Goal: Communication & Community: Answer question/provide support

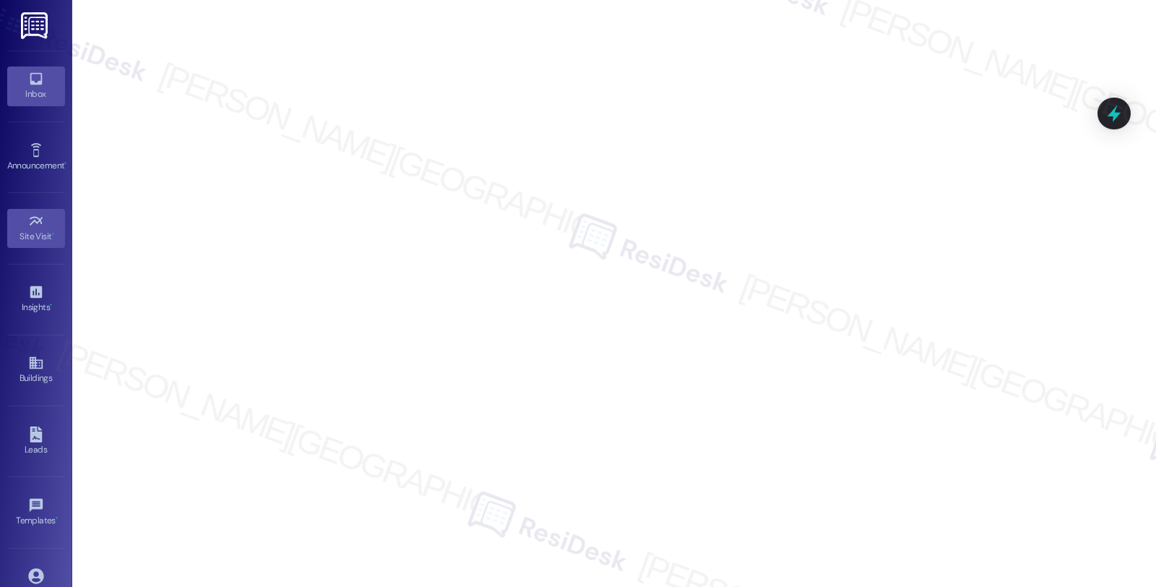
click at [40, 89] on div "Inbox" at bounding box center [36, 94] width 72 height 14
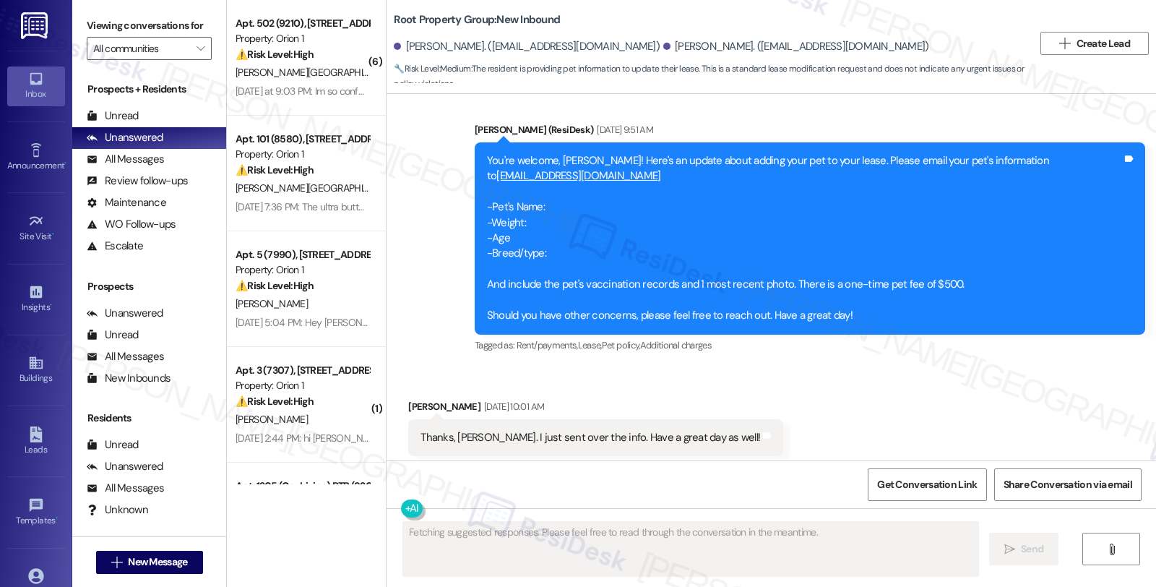
scroll to position [1364, 0]
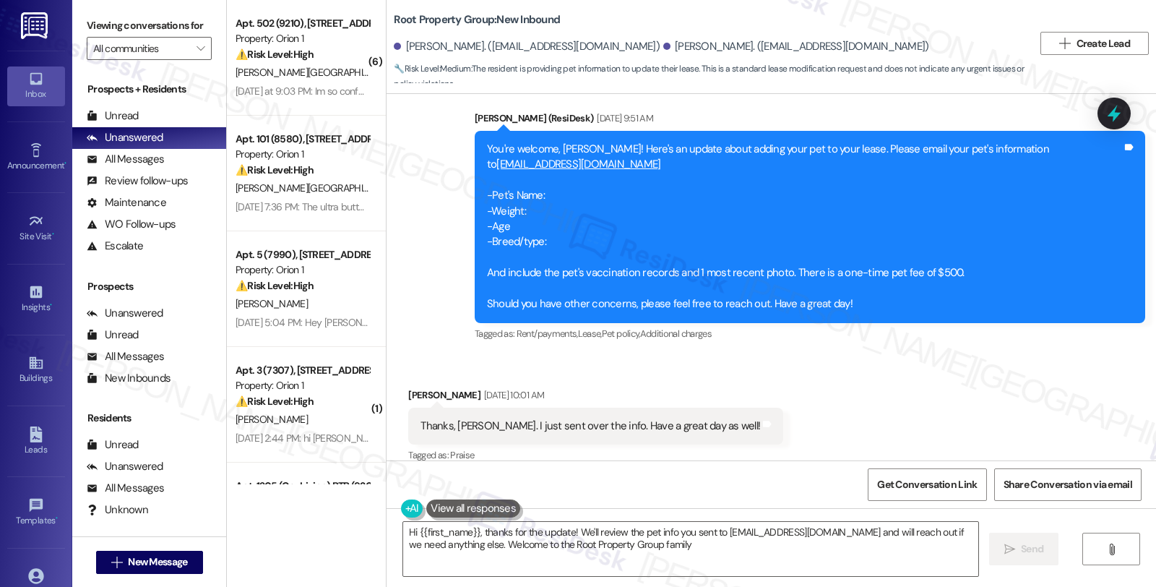
type textarea "Hi {{first_name}}, thanks for the update! We'll review the pet info you sent to…"
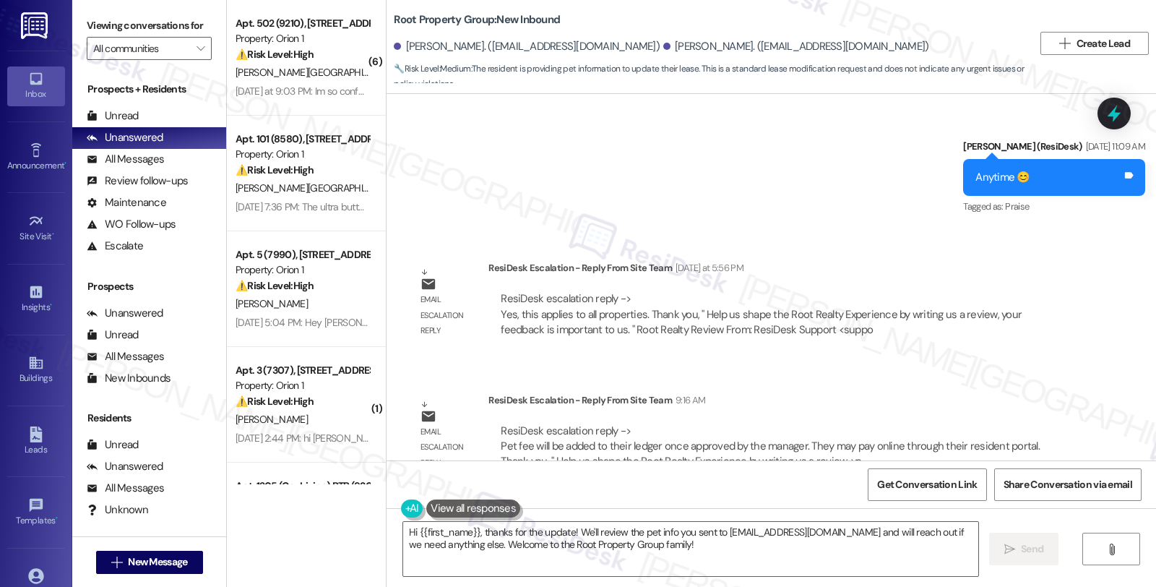
scroll to position [1750, 0]
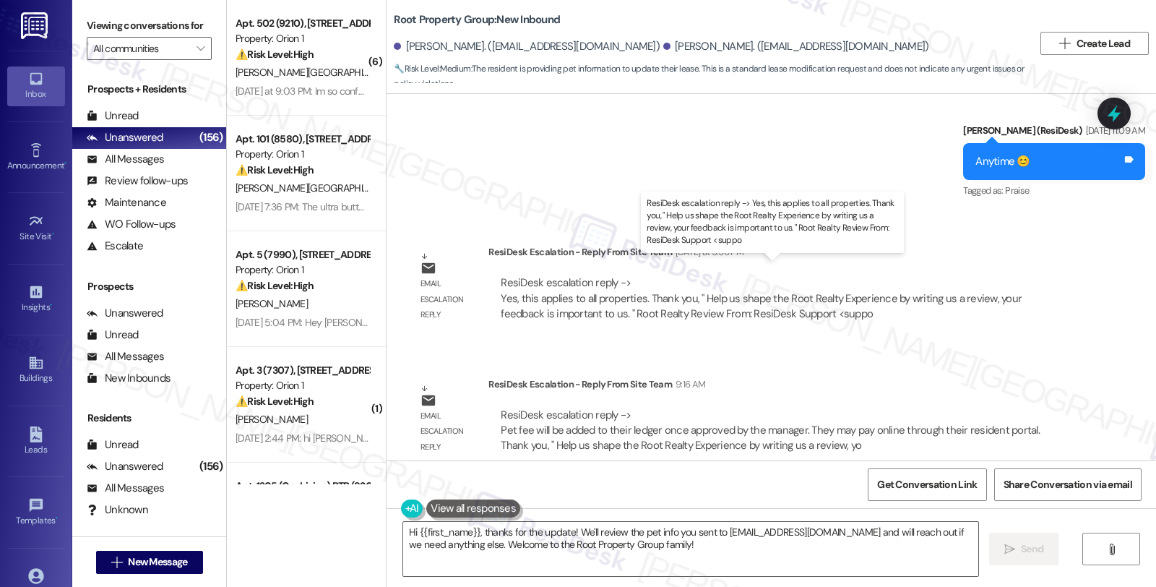
click at [603, 296] on div "ResiDesk escalation reply -> Yes, this applies to all properties. Thank you, ​"…" at bounding box center [761, 298] width 521 height 46
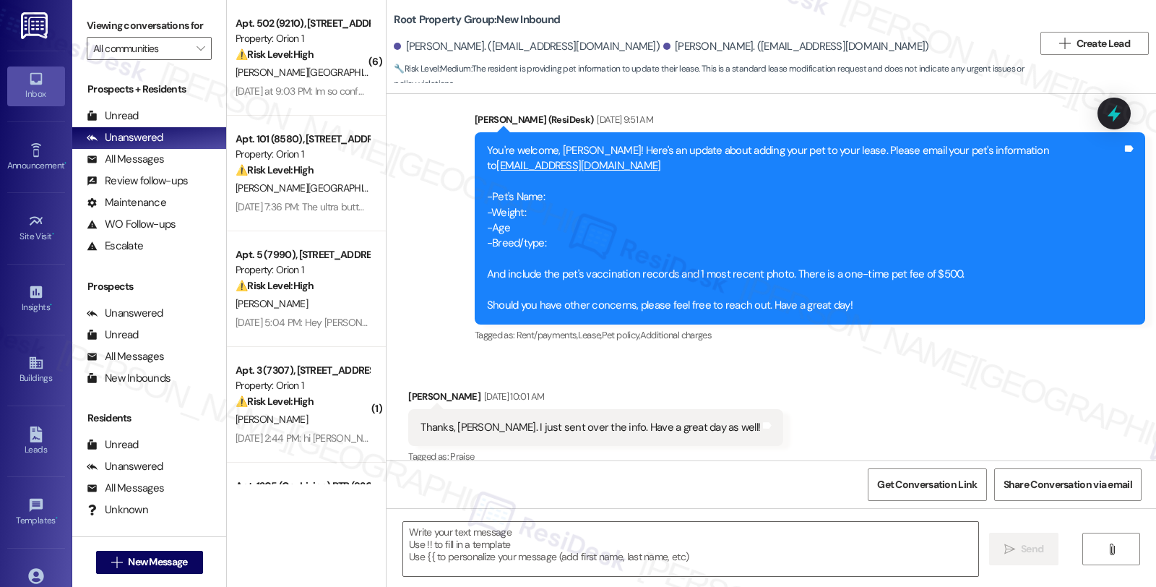
scroll to position [1364, 0]
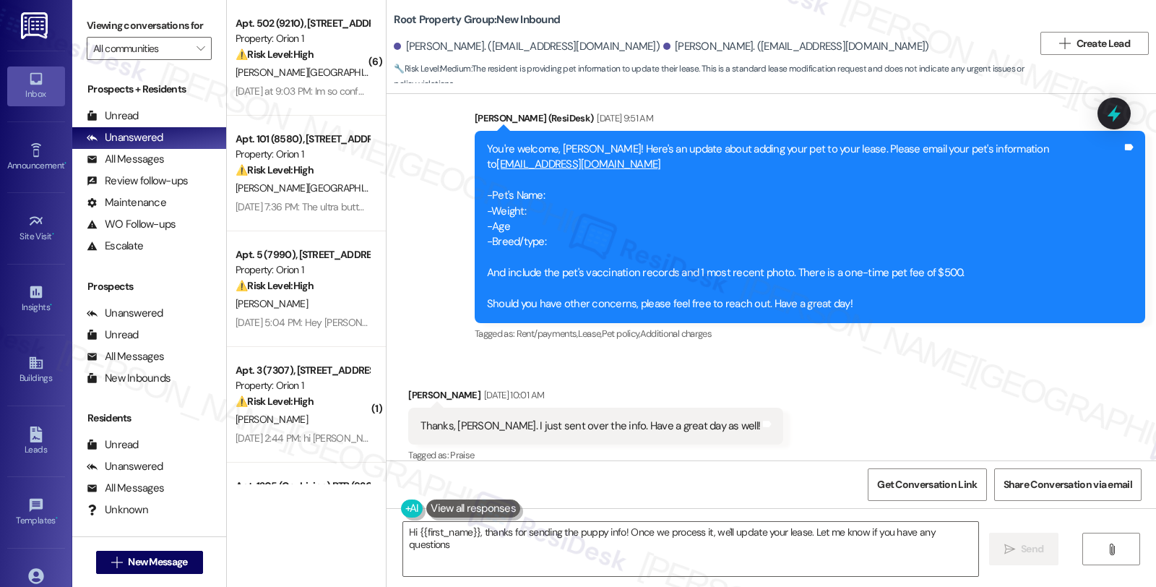
type textarea "Hi {{first_name}}, thanks for sending the puppy info! Once we process it, we'll…"
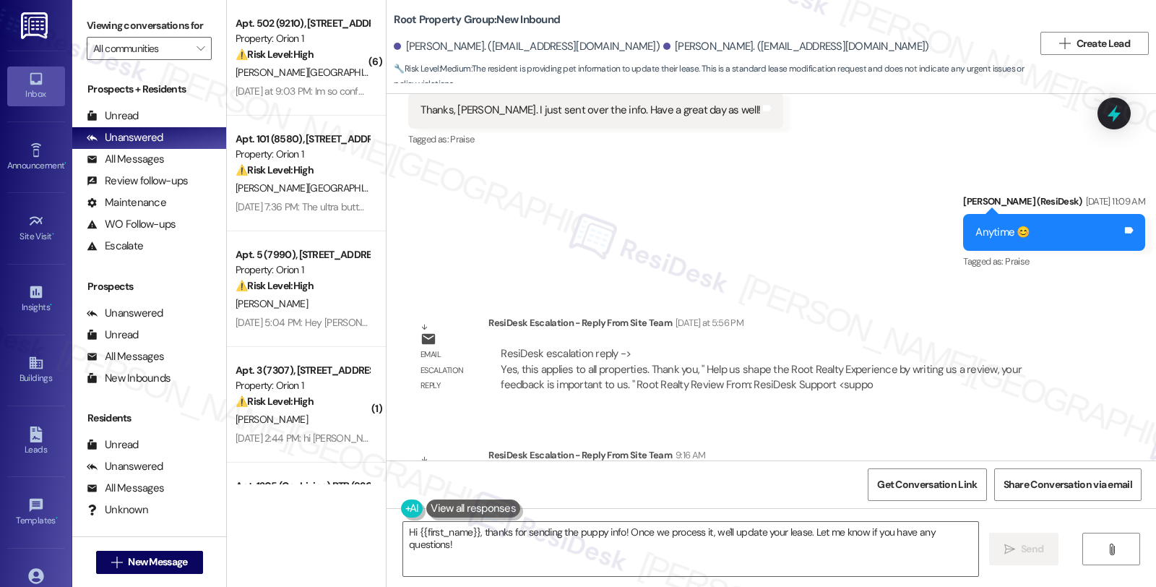
scroll to position [1750, 0]
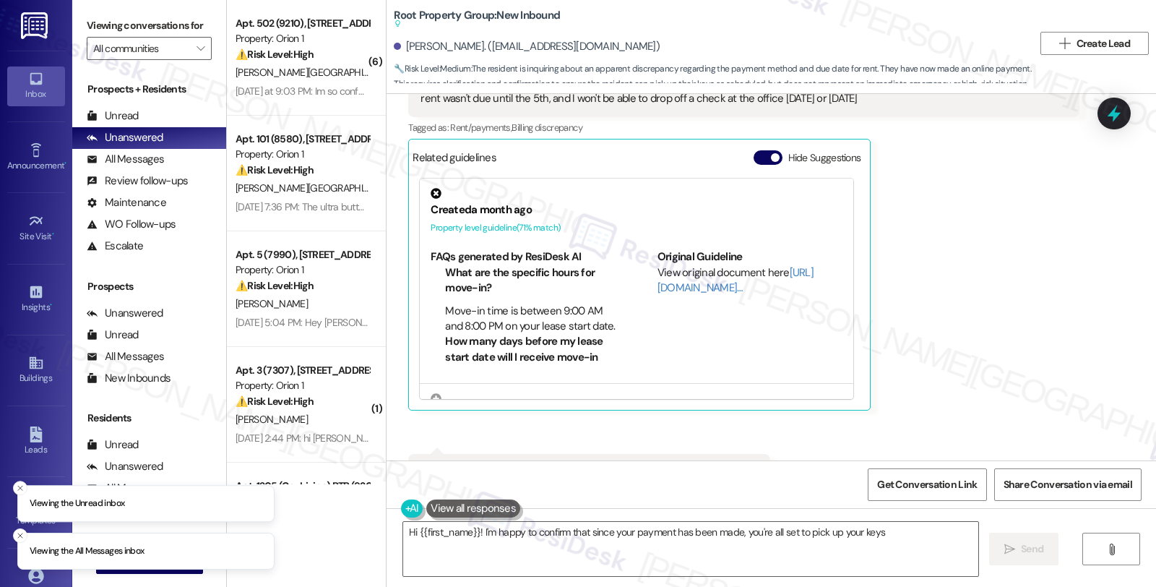
scroll to position [796, 0]
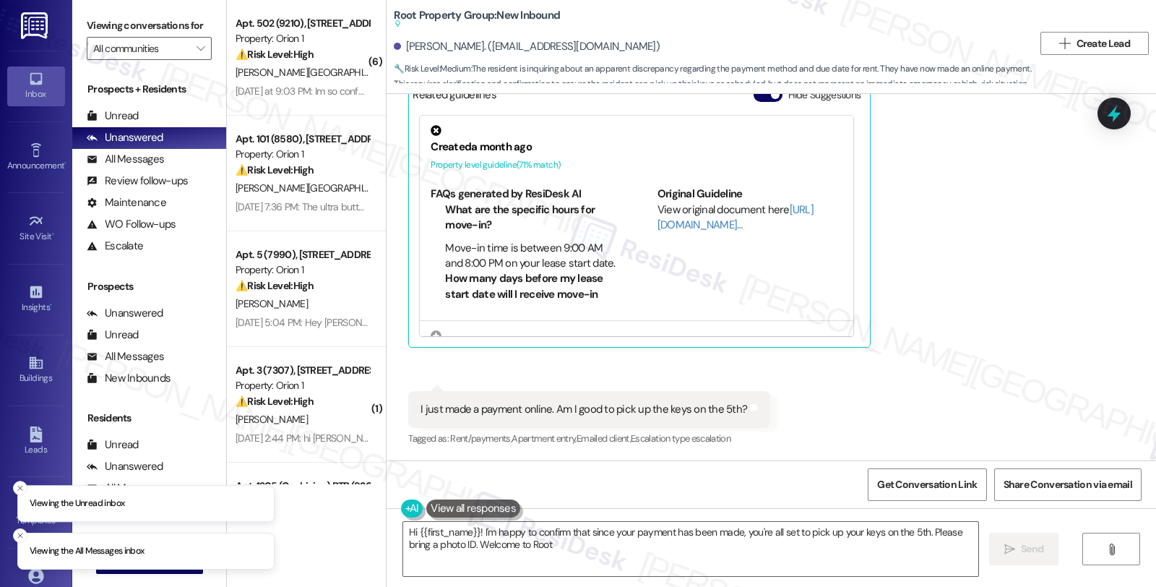
type textarea "Hi {{first_name}}! I'm happy to confirm that since your payment has been made, …"
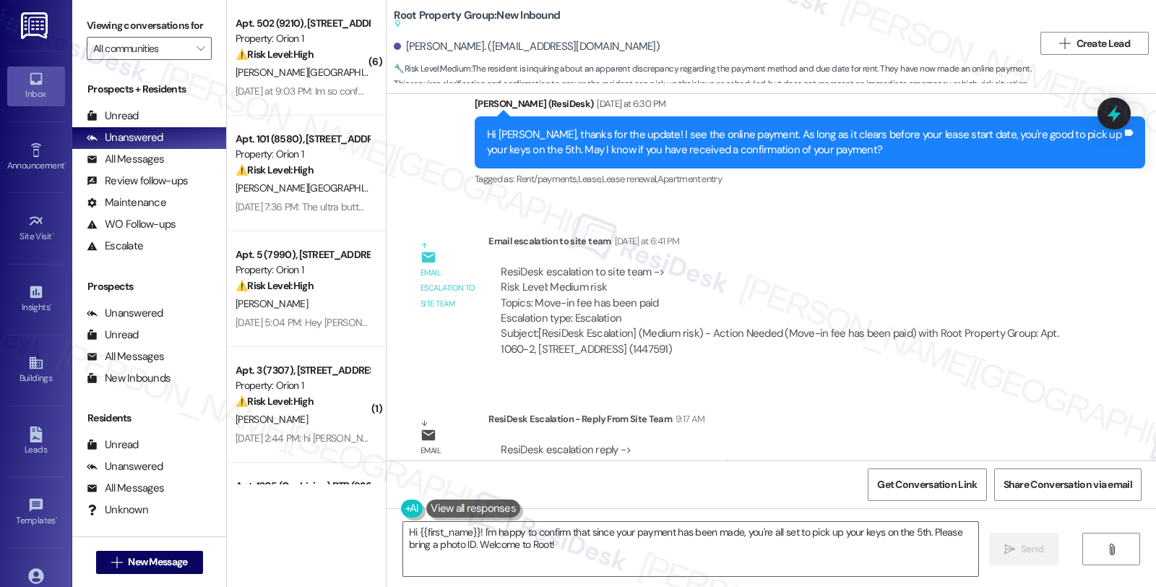
scroll to position [1162, 0]
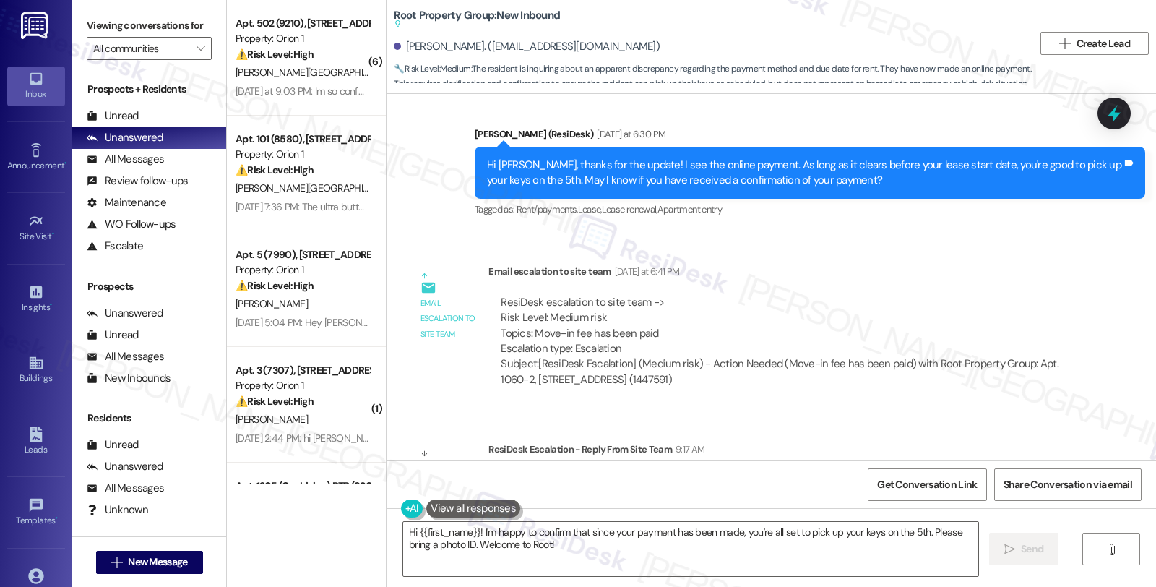
click at [956, 290] on div "ResiDesk escalation to site team -> Risk Level: Medium risk Topics: Move-in fee…" at bounding box center [783, 341] width 590 height 115
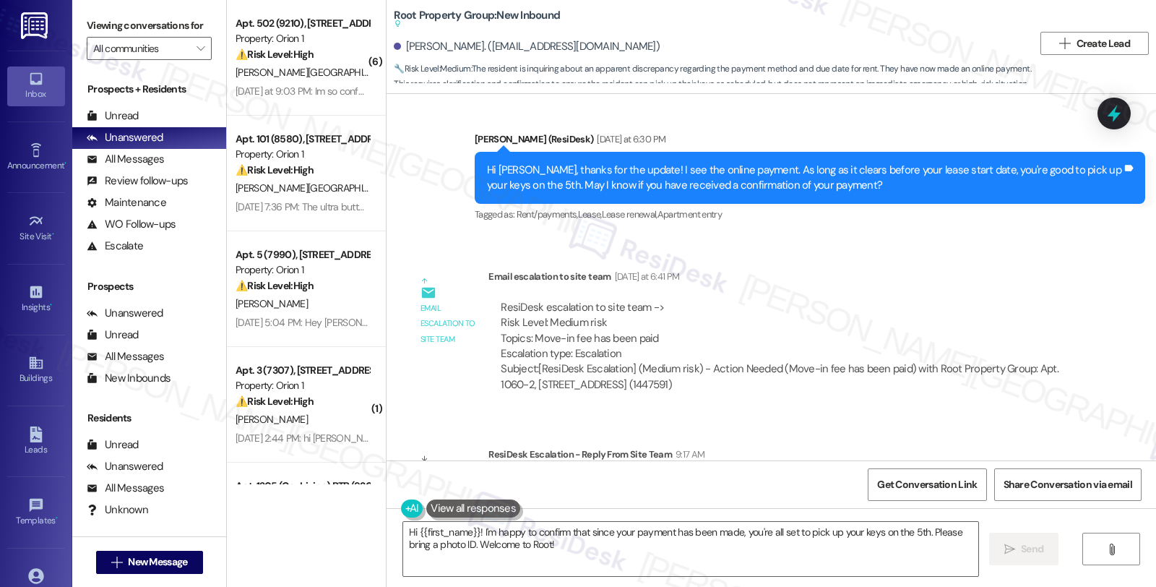
scroll to position [1243, 0]
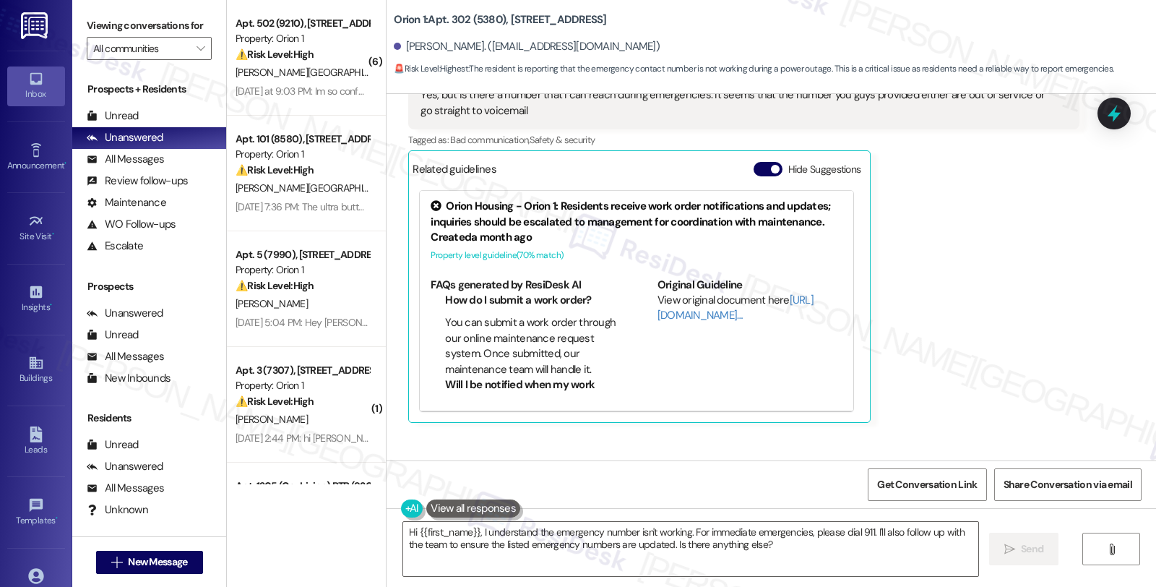
scroll to position [321, 0]
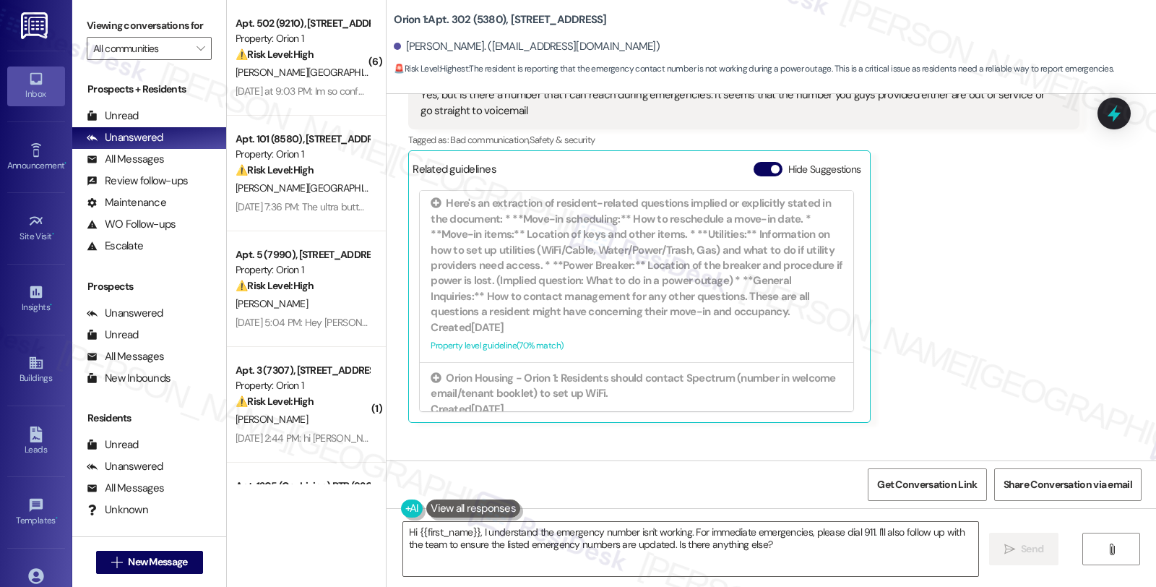
click at [415, 43] on div "Darren Zhou. (darrenzh237@gmail.com)" at bounding box center [527, 46] width 266 height 15
copy div "Darren"
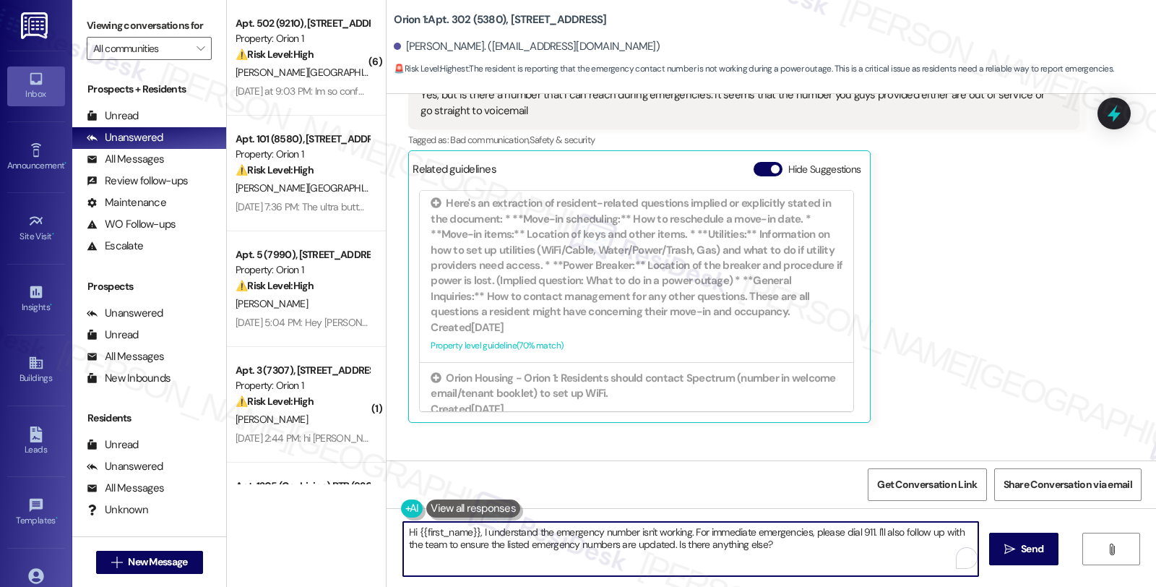
drag, startPoint x: 687, startPoint y: 530, endPoint x: 784, endPoint y: 557, distance: 100.5
click at [784, 557] on textarea "Hi {{first_name}}, I understand the emergency number isn't working. For immedia…" at bounding box center [690, 549] width 575 height 54
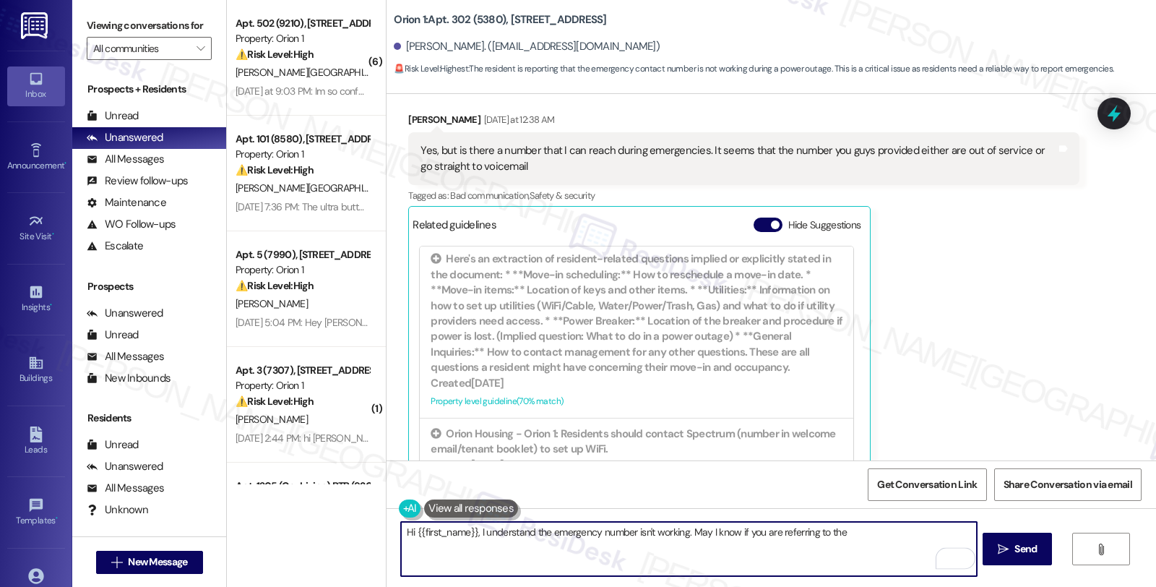
scroll to position [2414, 0]
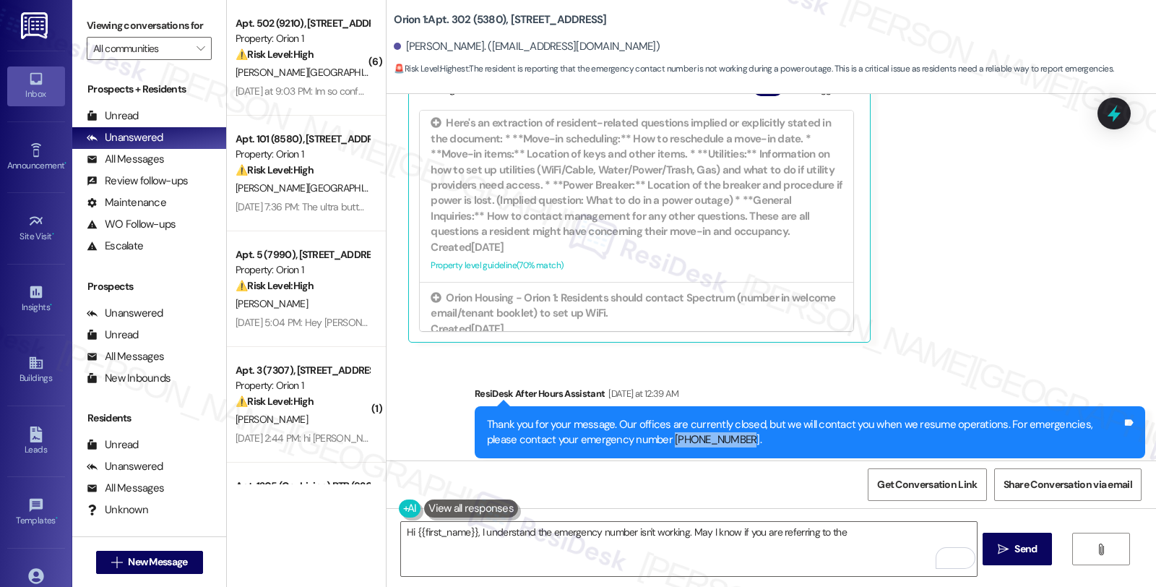
drag, startPoint x: 629, startPoint y: 408, endPoint x: 692, endPoint y: 415, distance: 63.3
click at [692, 417] on div "Thank you for your message. Our offices are currently closed, but we will conta…" at bounding box center [804, 432] width 635 height 31
copy div "415 839 6250."
click at [879, 538] on textarea "Hi {{first_name}}, I understand the emergency number isn't working. May I know …" at bounding box center [688, 549] width 575 height 54
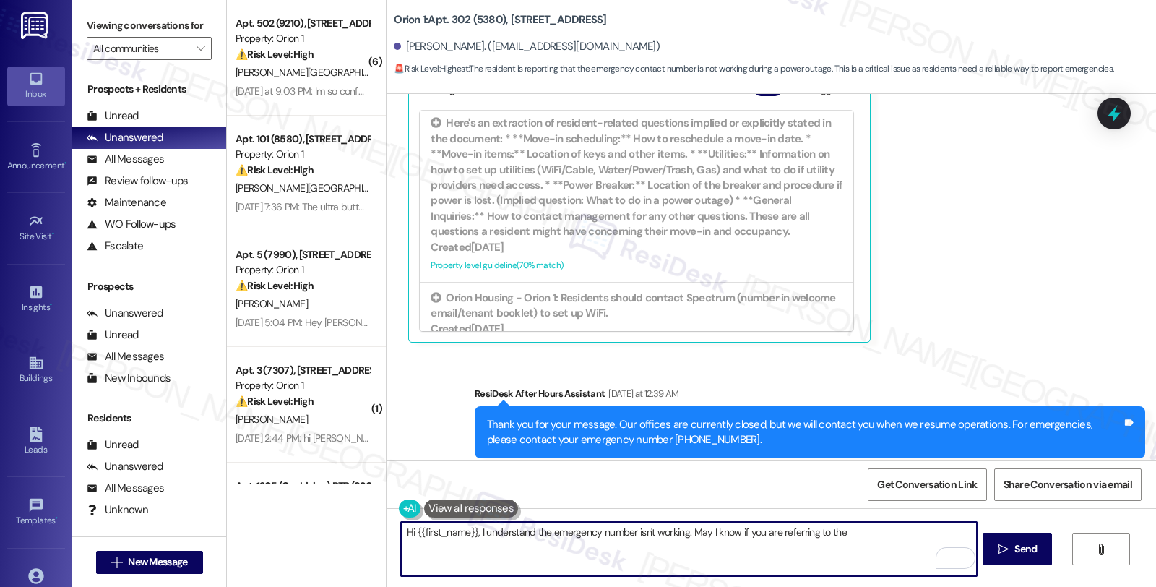
paste textarea "415 839 6250."
type textarea "Hi {{first_name}}, I understand the emergency number isn't working. May I know …"
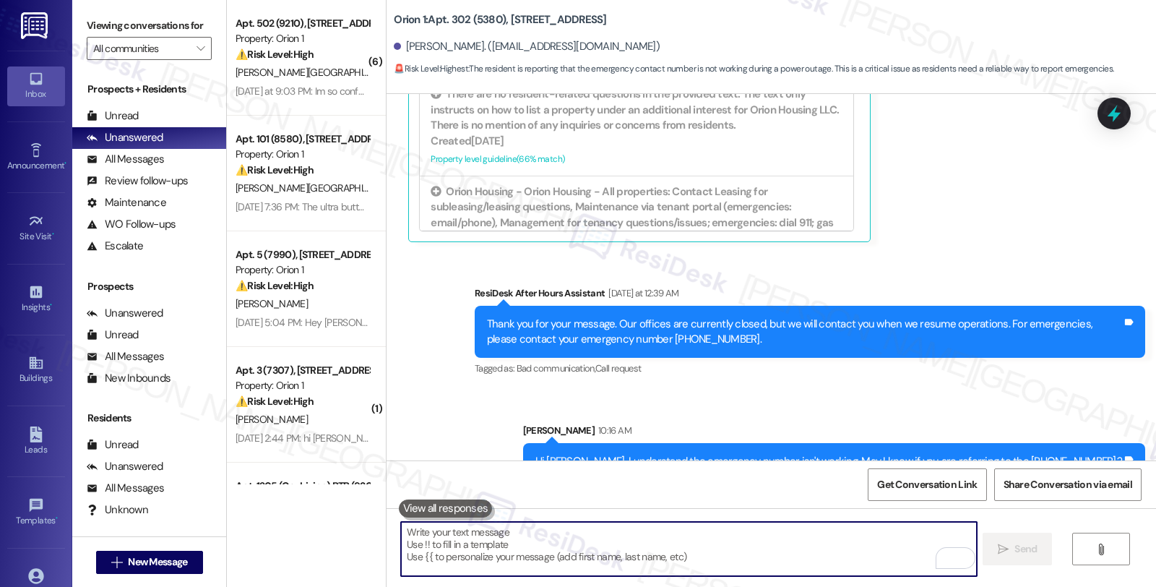
scroll to position [1043, 0]
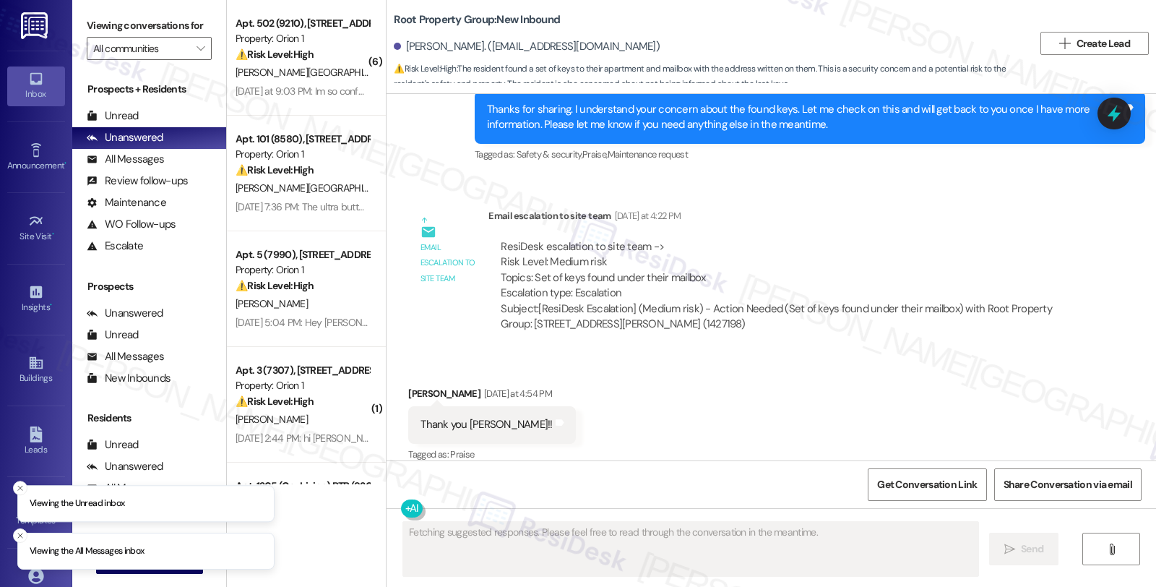
scroll to position [1445, 0]
